Goal: Task Accomplishment & Management: Manage account settings

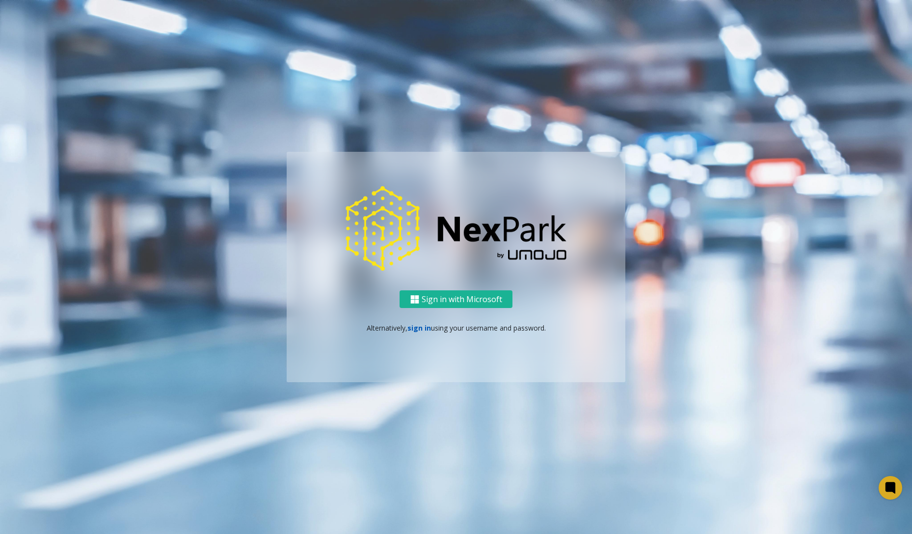
click at [424, 327] on link "sign in" at bounding box center [420, 327] width 24 height 9
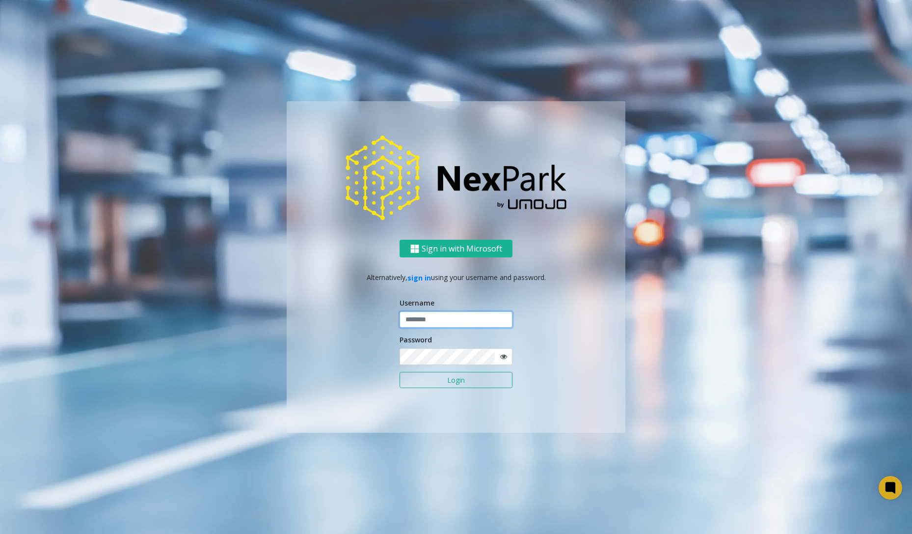
click at [445, 321] on input "text" at bounding box center [456, 319] width 113 height 17
type input "********"
click at [438, 373] on button "Login" at bounding box center [456, 380] width 113 height 17
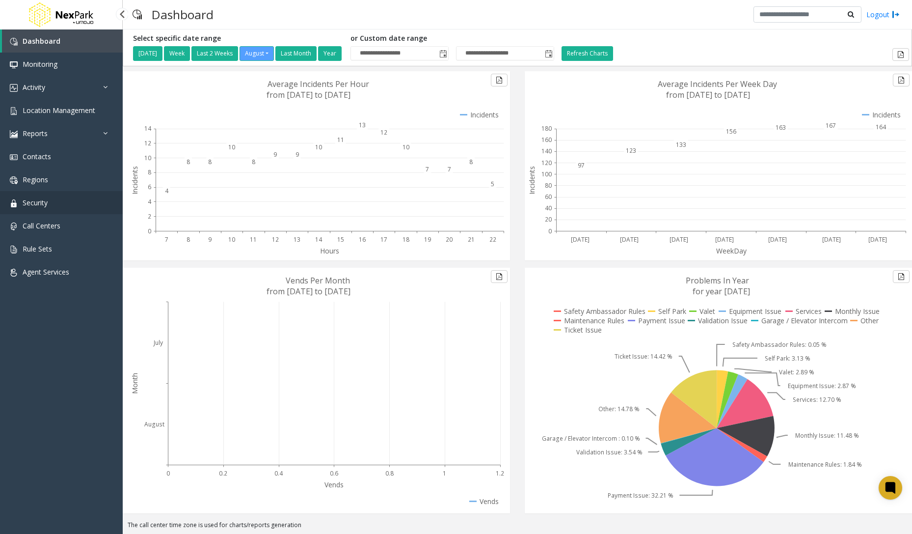
click at [62, 205] on link "Security" at bounding box center [61, 202] width 123 height 23
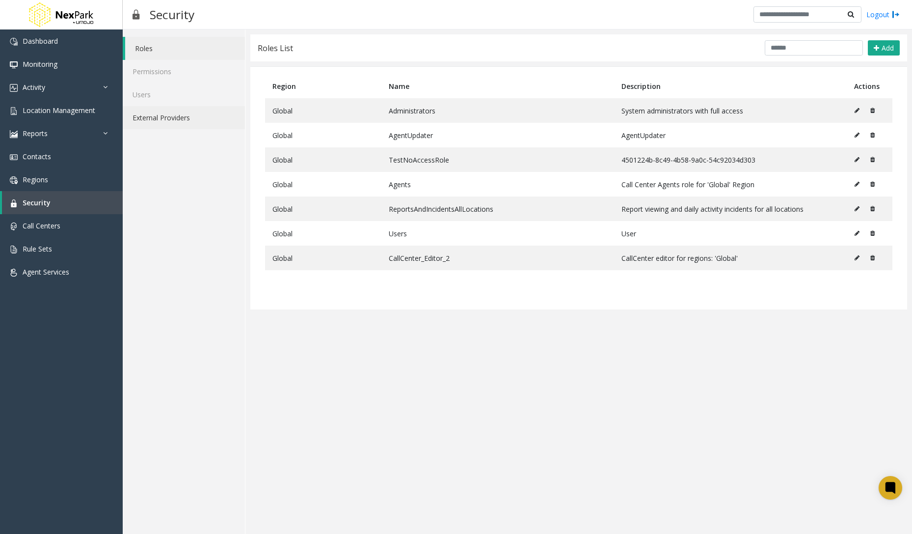
click at [175, 117] on link "External Providers" at bounding box center [184, 117] width 122 height 23
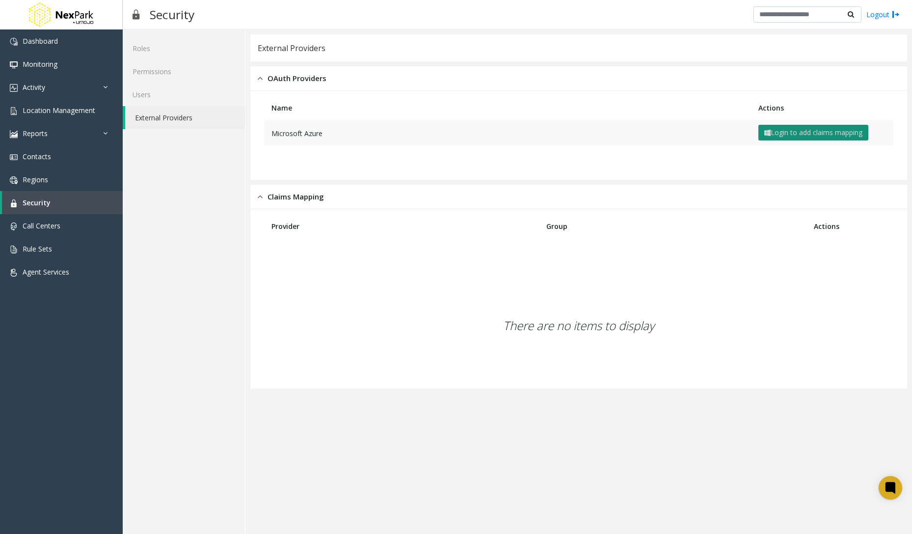
click at [783, 131] on button "Login to add claims mapping" at bounding box center [814, 133] width 110 height 16
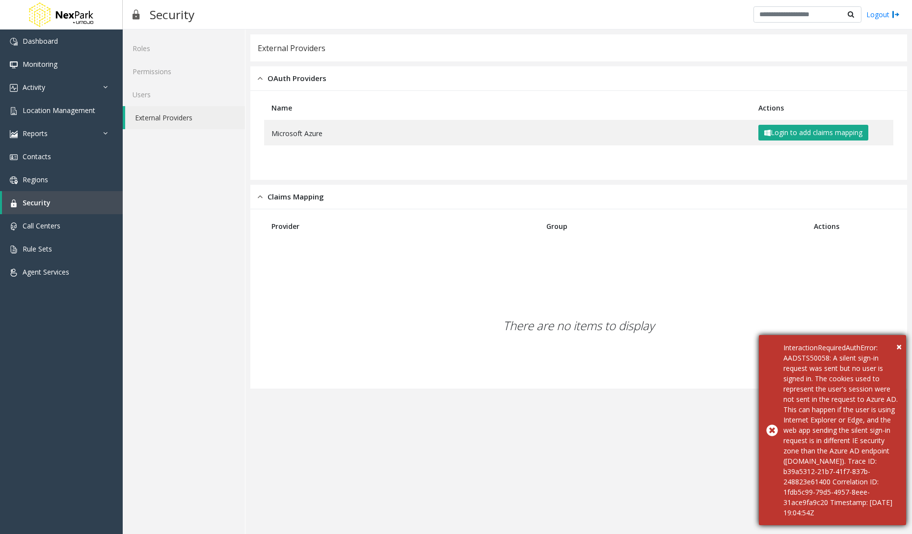
click at [783, 347] on div "× InteractionRequiredAuthError: AADSTS50058: A silent sign-in request was sent …" at bounding box center [832, 430] width 147 height 190
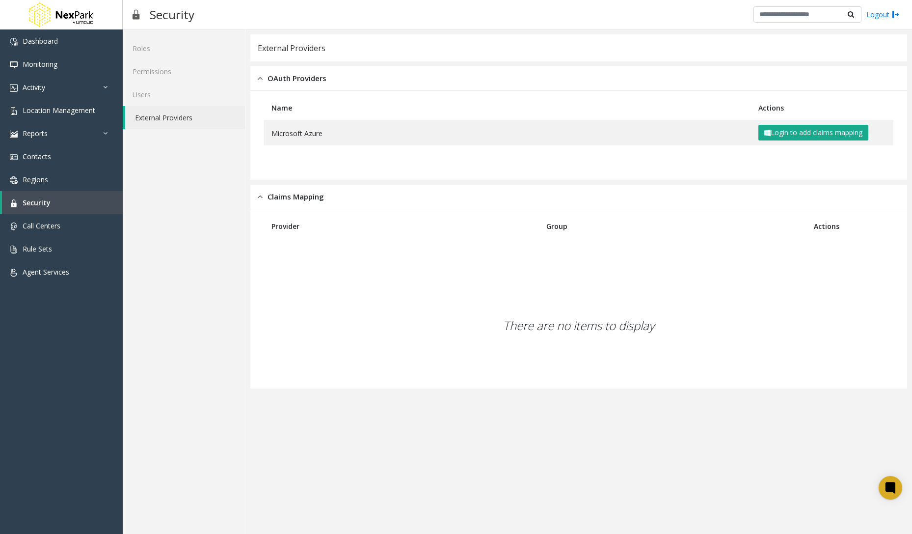
click at [729, 339] on div "There are no items to display" at bounding box center [578, 326] width 639 height 116
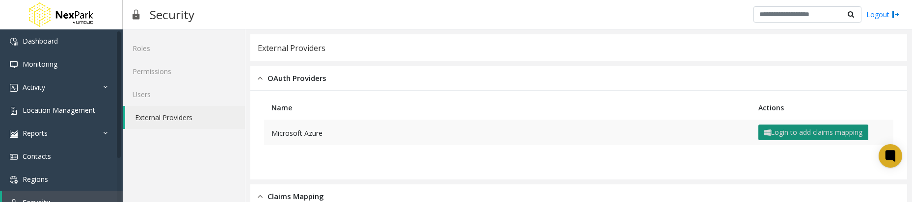
click at [817, 133] on button "Login to add claims mapping" at bounding box center [814, 133] width 110 height 16
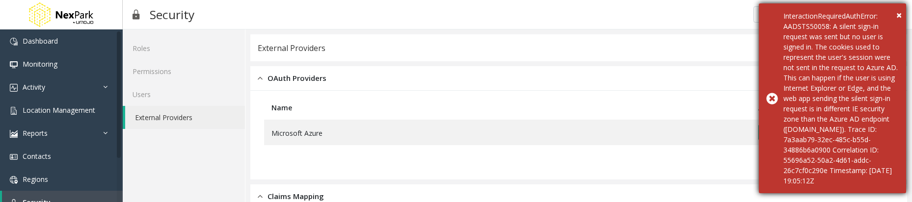
click at [826, 111] on div "InteractionRequiredAuthError: AADSTS50058: A silent sign-in request was sent bu…" at bounding box center [841, 98] width 115 height 175
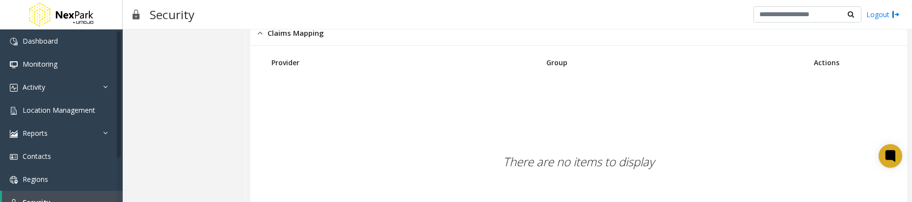
scroll to position [191, 0]
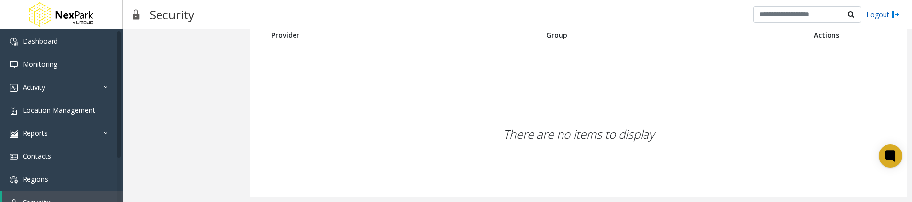
click at [875, 15] on link "Logout" at bounding box center [883, 14] width 33 height 10
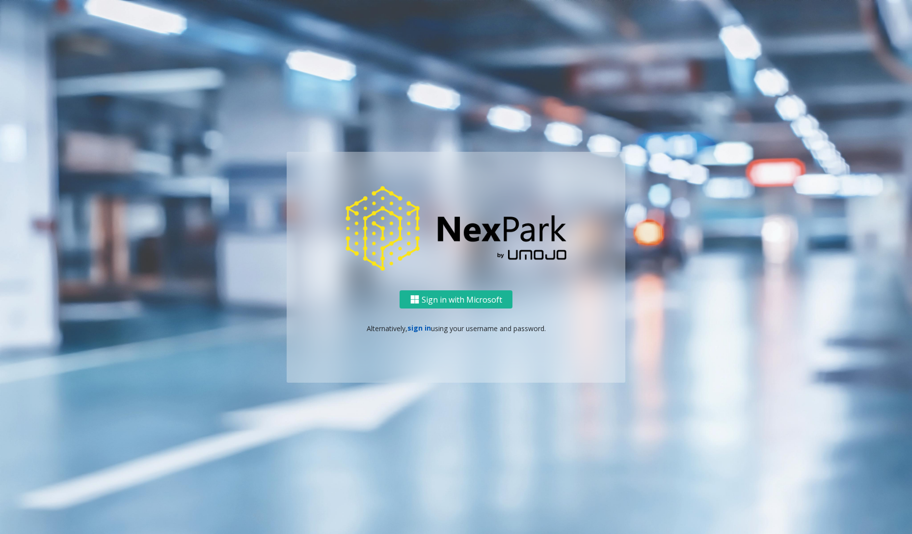
click at [425, 326] on link "sign in" at bounding box center [420, 327] width 24 height 9
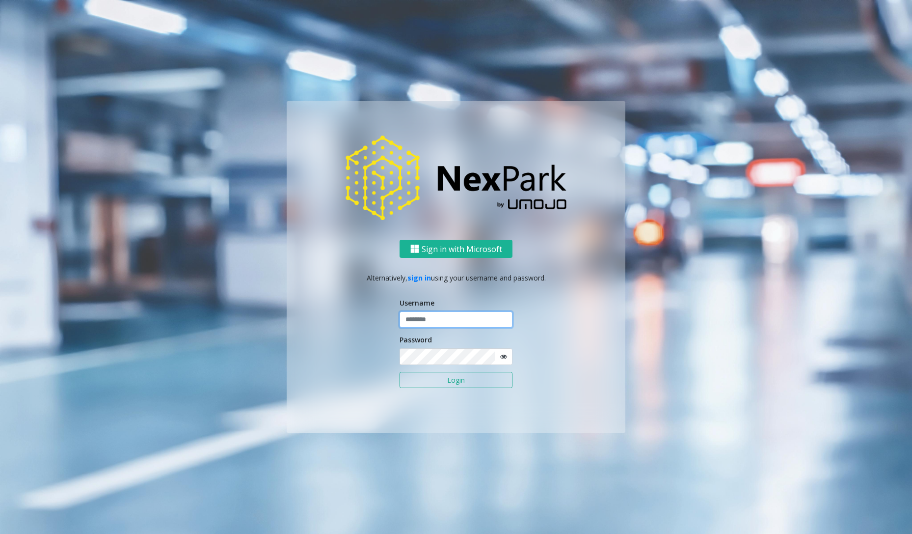
click at [452, 318] on input "text" at bounding box center [456, 319] width 113 height 17
type input "********"
click at [449, 381] on button "Login" at bounding box center [456, 380] width 113 height 17
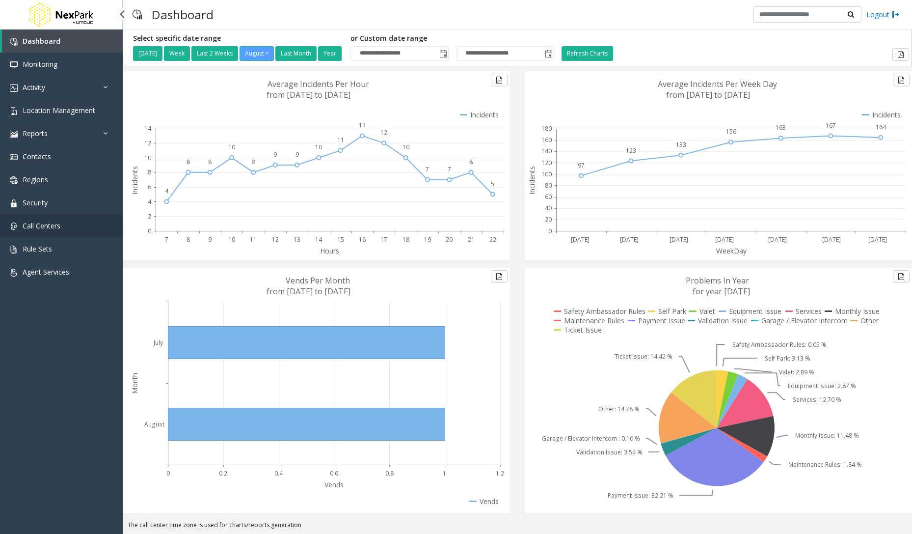
click at [48, 228] on span "Call Centers" at bounding box center [42, 225] width 38 height 9
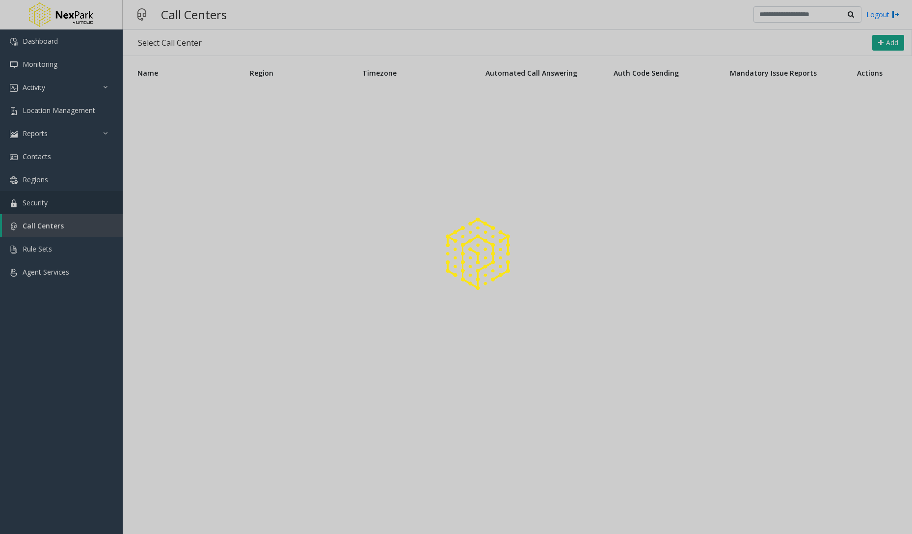
click at [43, 207] on link "Security" at bounding box center [61, 202] width 123 height 23
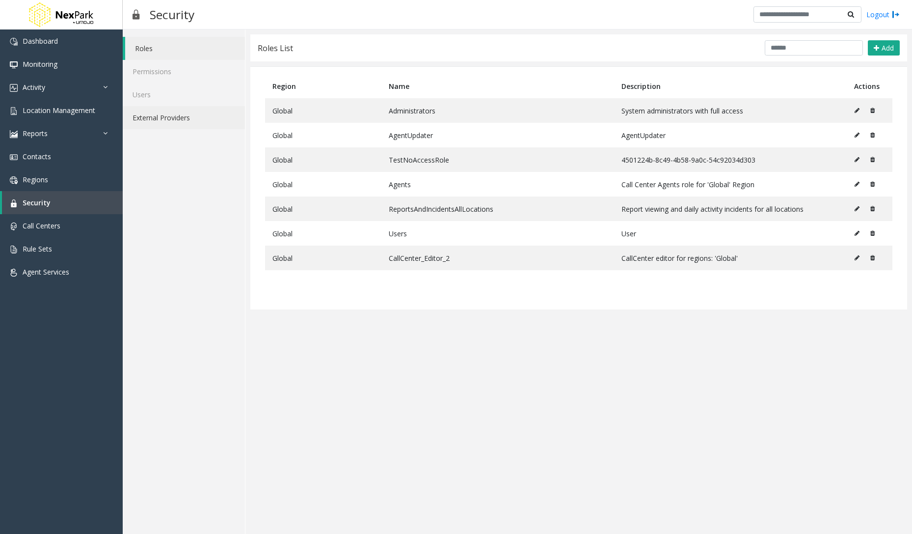
click at [173, 126] on link "External Providers" at bounding box center [184, 117] width 122 height 23
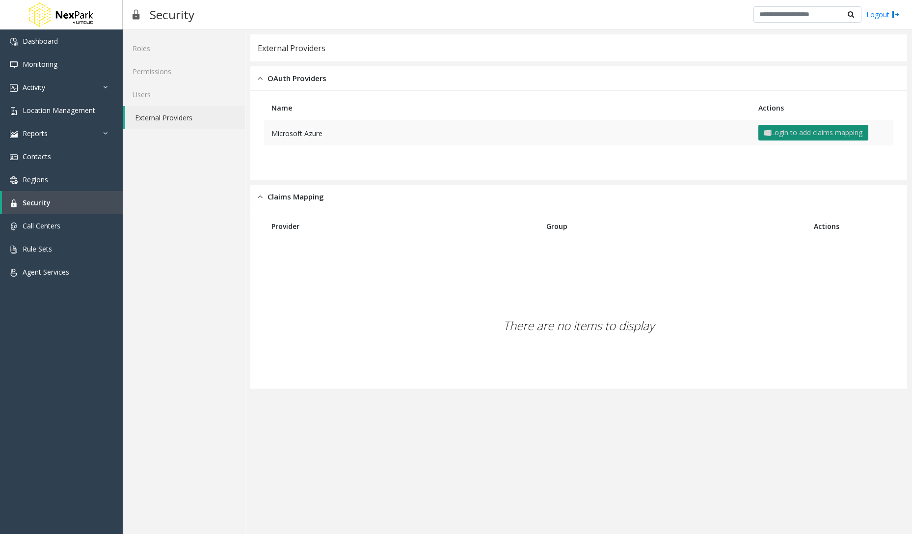
click at [792, 133] on button "Login to add claims mapping" at bounding box center [814, 133] width 110 height 16
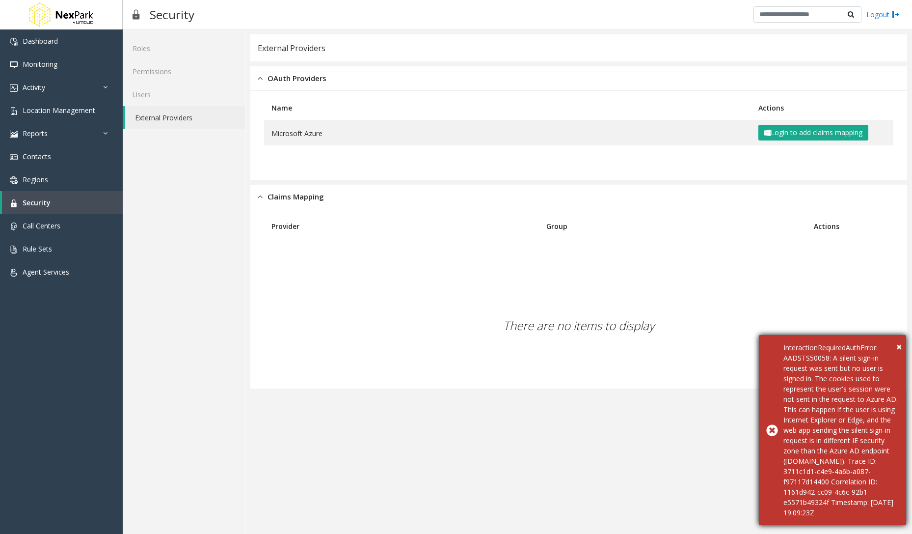
click at [861, 454] on div "InteractionRequiredAuthError: AADSTS50058: A silent sign-in request was sent bu…" at bounding box center [841, 429] width 115 height 175
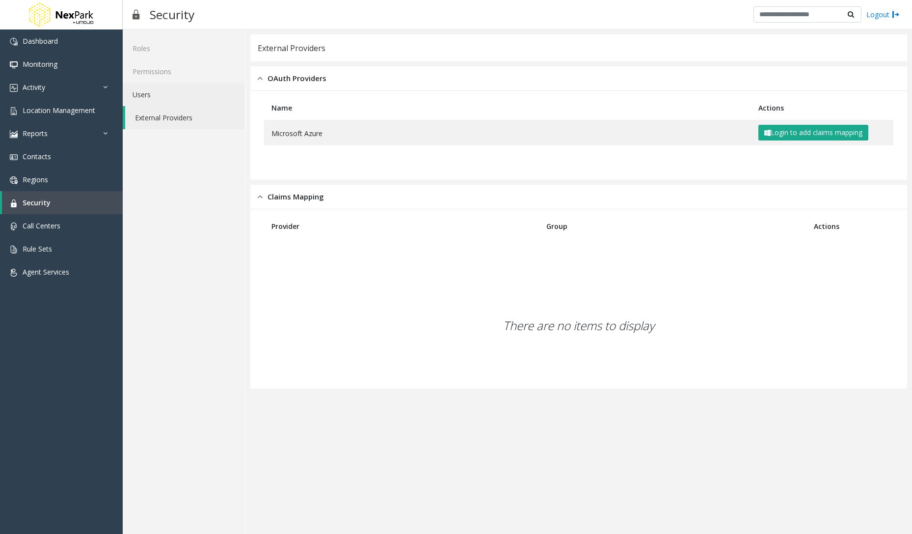
click at [161, 103] on link "Users" at bounding box center [184, 94] width 122 height 23
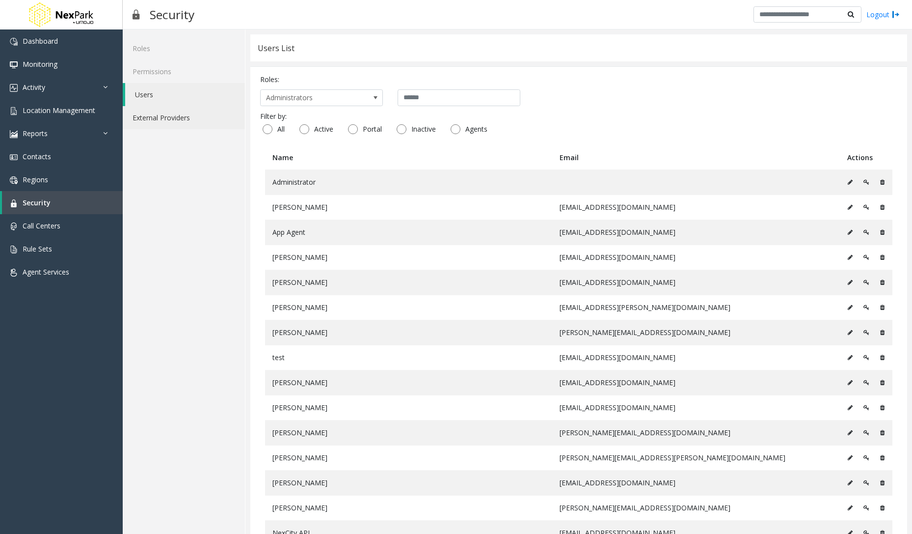
click at [159, 116] on link "External Providers" at bounding box center [184, 117] width 122 height 23
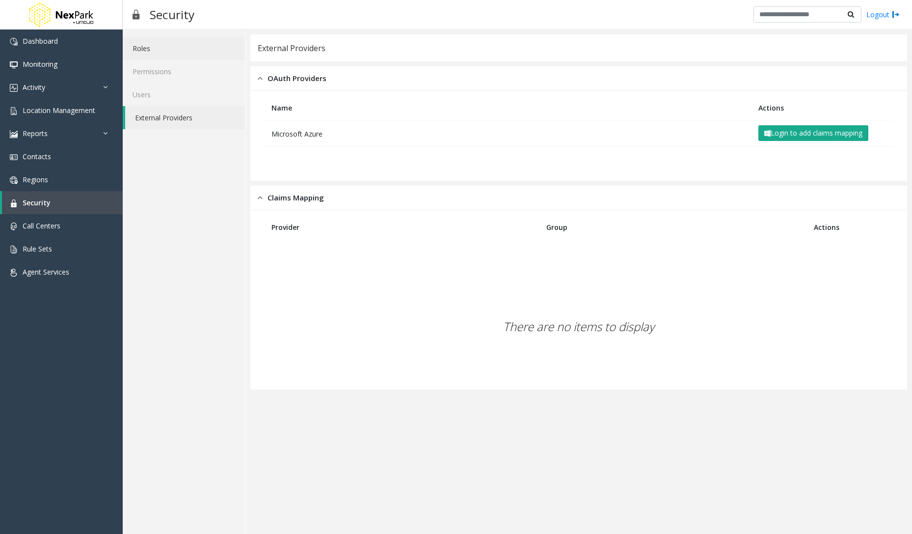
click at [165, 59] on link "Roles" at bounding box center [184, 48] width 122 height 23
